Goal: Find specific page/section: Find specific page/section

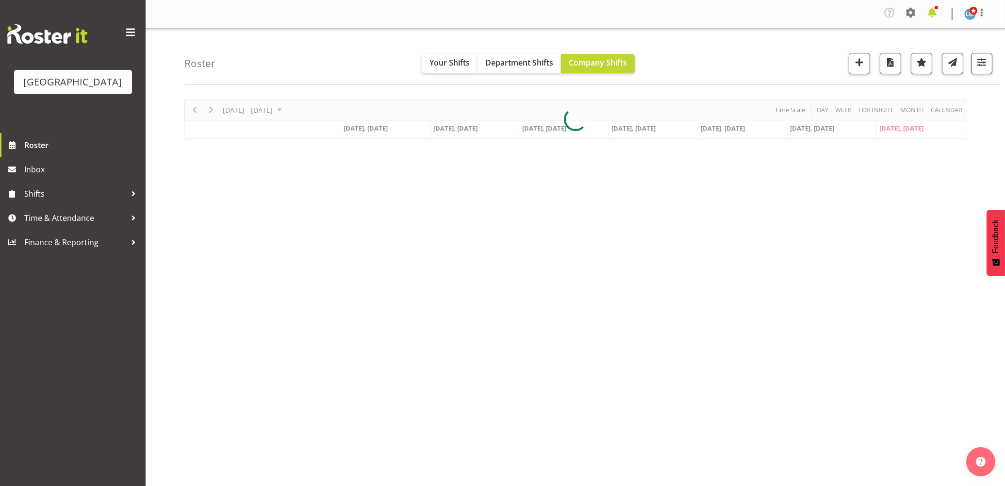
click at [939, 12] on span at bounding box center [933, 13] width 16 height 16
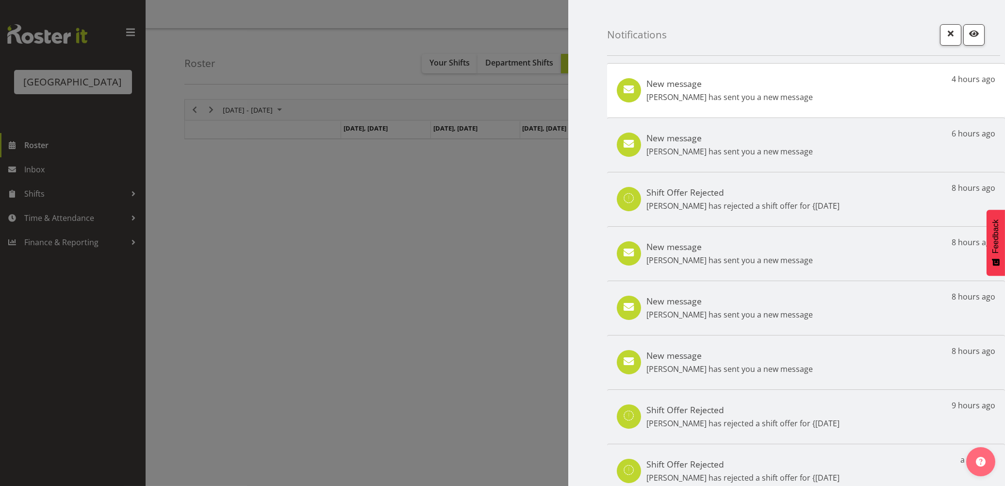
click at [855, 85] on div "New message Heidi Swierczynski has sent you a new message 4 hours ago" at bounding box center [806, 90] width 398 height 54
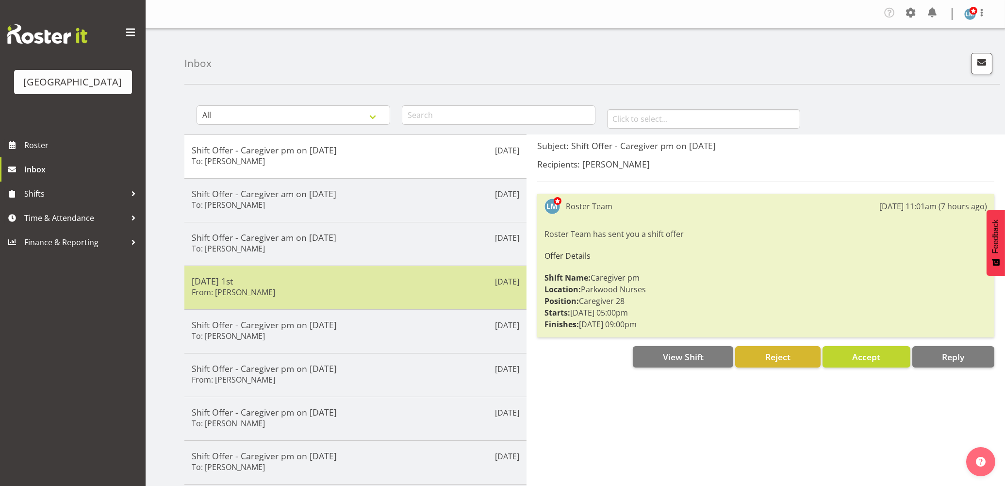
click at [279, 286] on h5 "[DATE] 1st" at bounding box center [356, 281] width 328 height 11
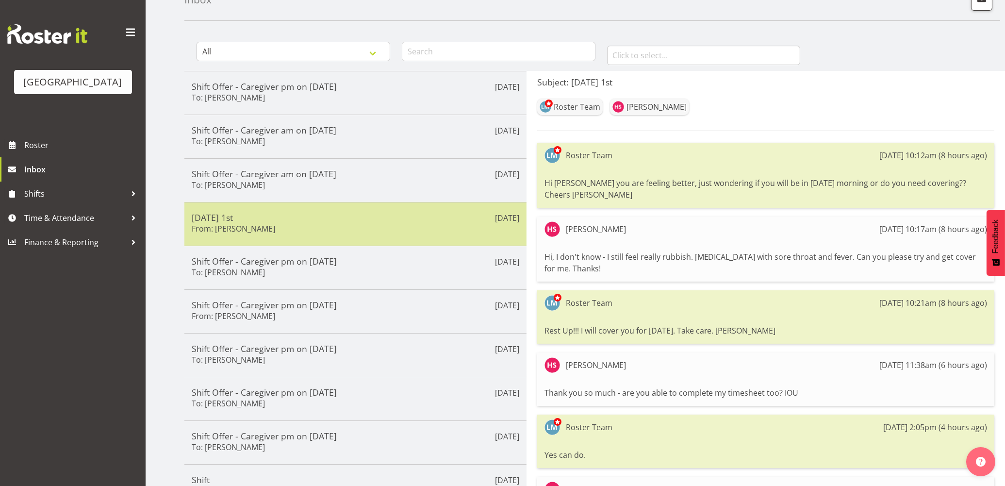
scroll to position [152, 0]
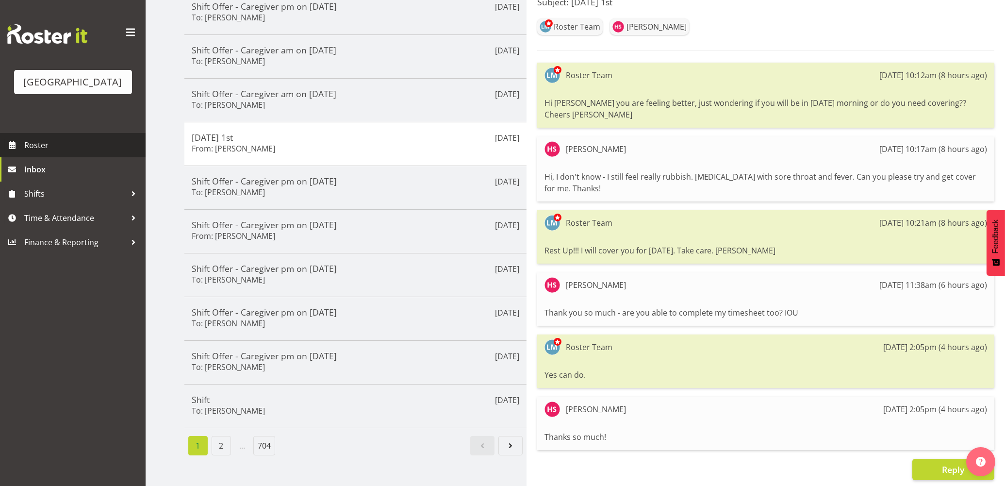
click at [44, 152] on span "Roster" at bounding box center [82, 145] width 117 height 15
